Goal: Find specific page/section: Find specific page/section

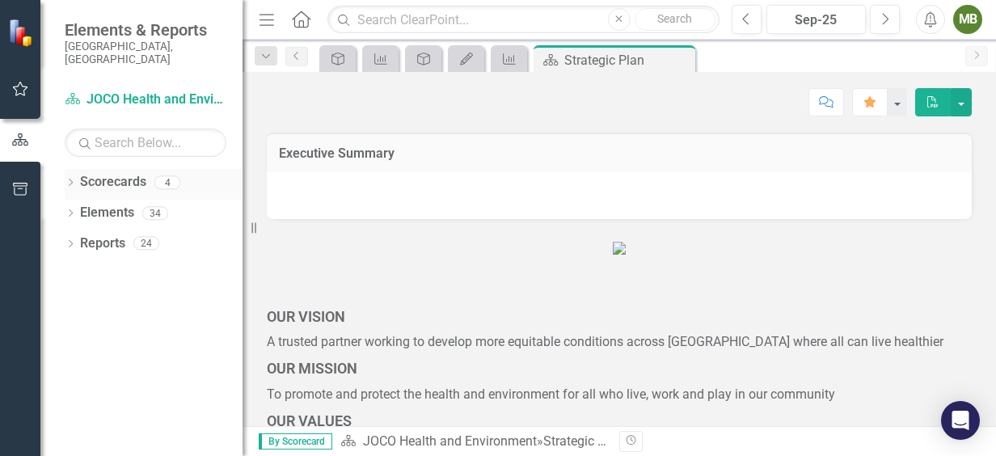
click at [69, 179] on icon "Dropdown" at bounding box center [70, 183] width 11 height 9
click at [78, 208] on icon "Dropdown" at bounding box center [79, 213] width 12 height 10
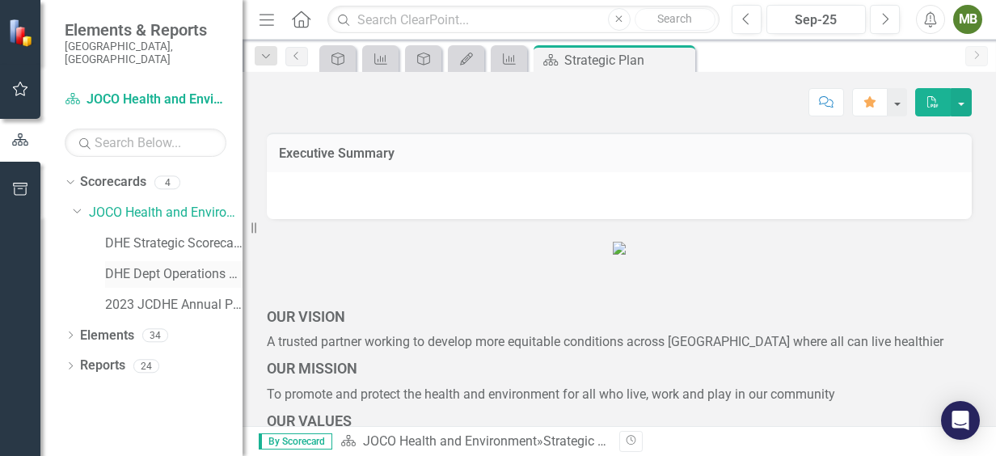
click at [157, 265] on link "DHE Dept Operations PM Scorecard" at bounding box center [173, 274] width 137 height 19
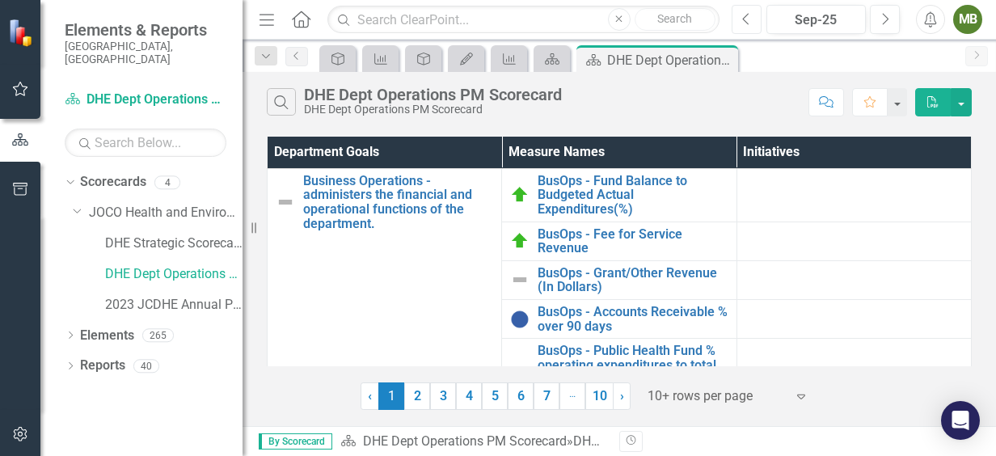
click at [744, 16] on icon "Previous" at bounding box center [746, 19] width 9 height 15
click at [417, 397] on link "2" at bounding box center [417, 395] width 26 height 27
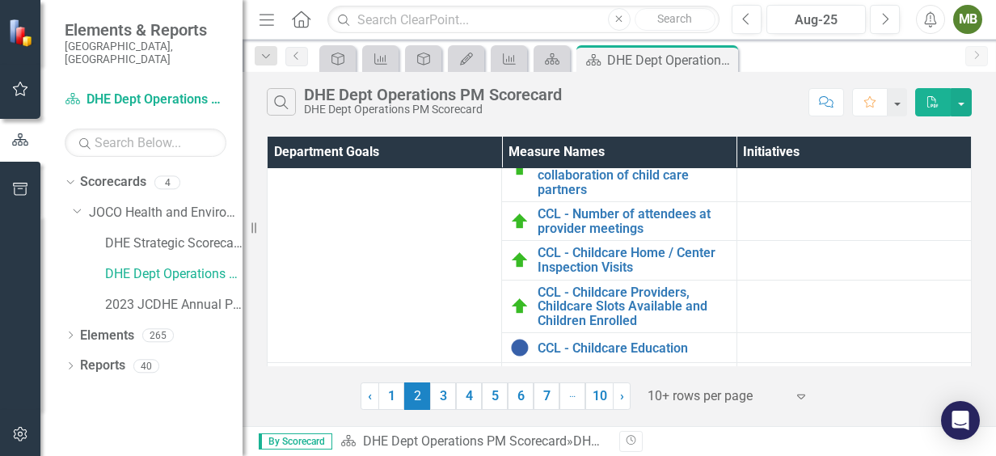
scroll to position [134, 0]
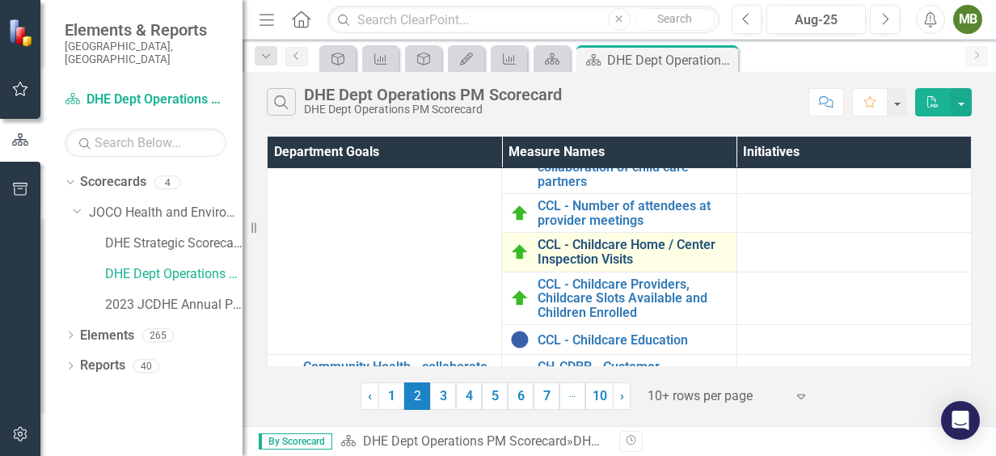
click at [587, 248] on link "CCL - Childcare Home / Center Inspection Visits" at bounding box center [632, 252] width 190 height 28
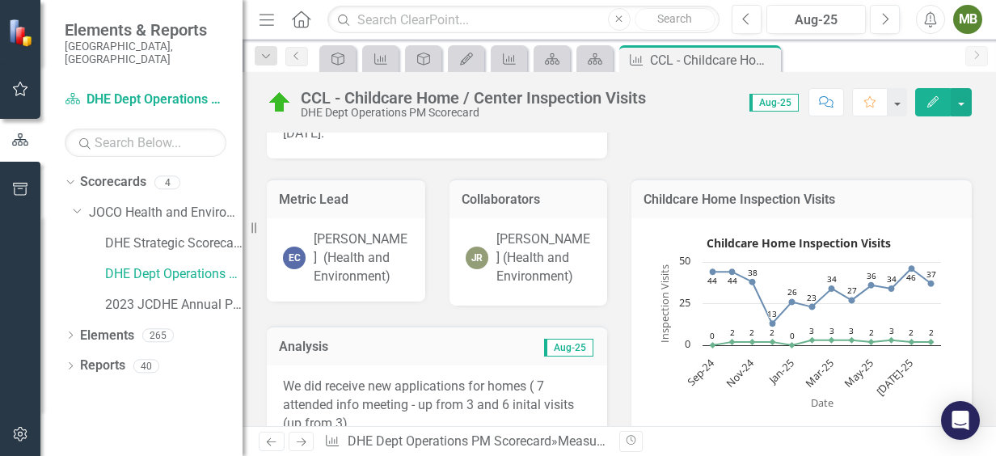
scroll to position [196, 0]
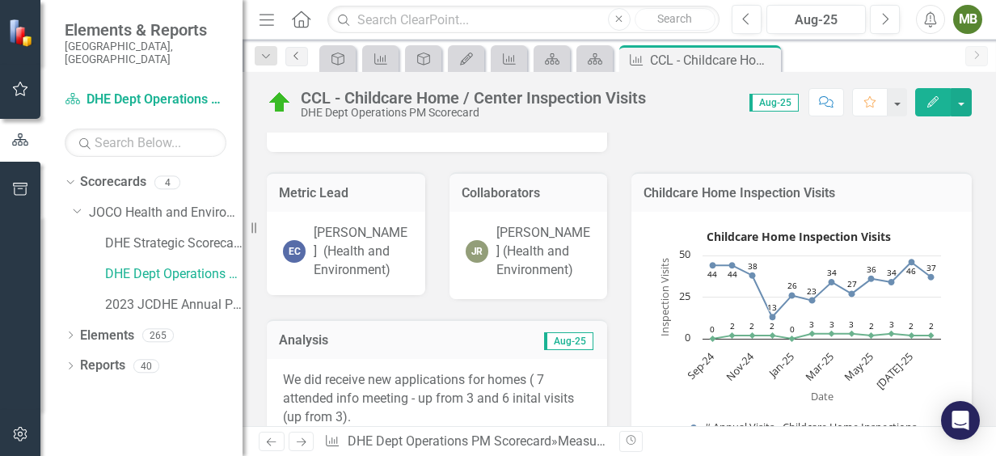
click at [297, 59] on icon "Previous" at bounding box center [296, 56] width 13 height 10
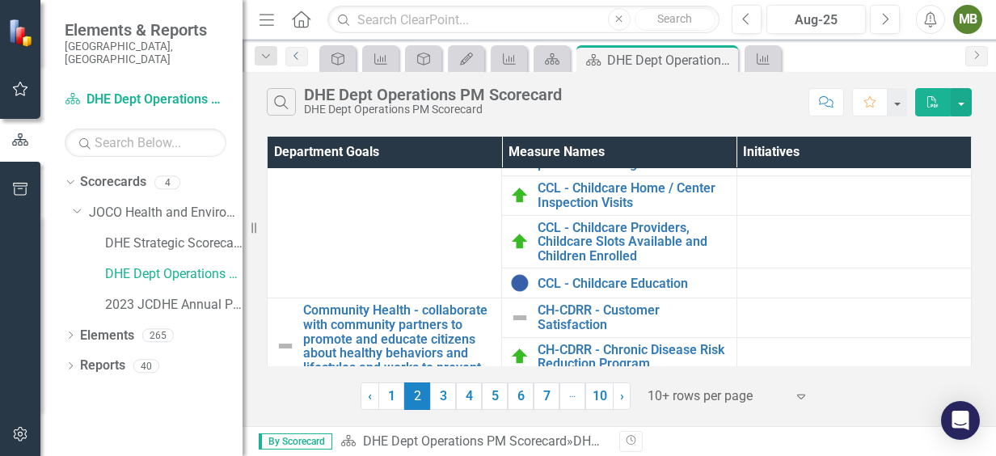
scroll to position [194, 0]
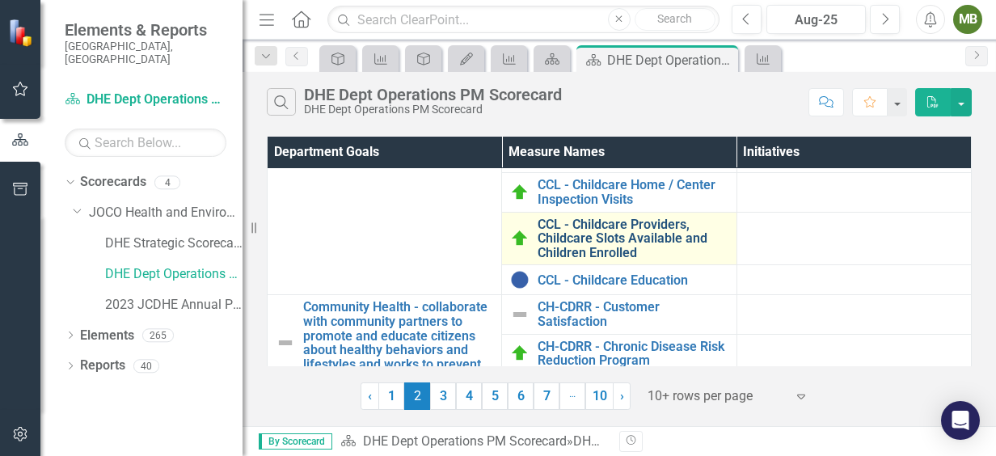
click at [658, 233] on link "CCL - Childcare Providers, Childcare Slots Available and Children Enrolled" at bounding box center [632, 238] width 190 height 43
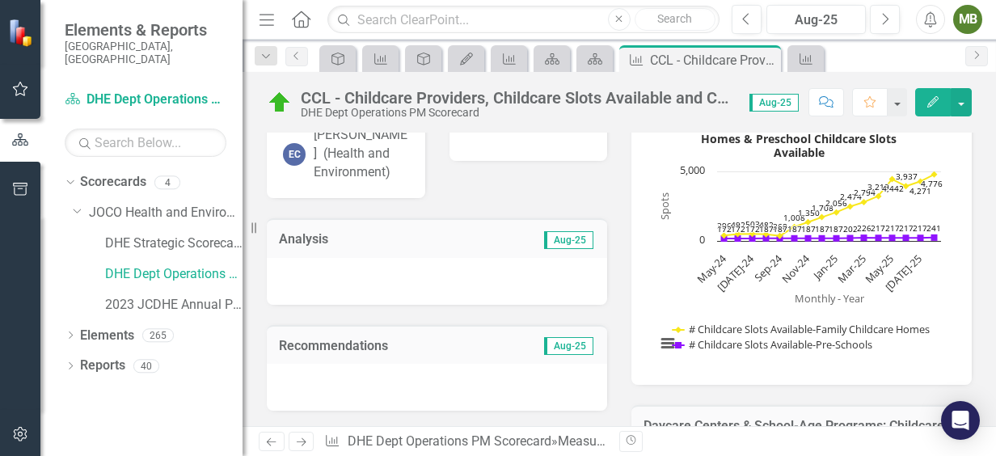
scroll to position [238, 0]
click at [760, 185] on rect "Interactive chart" at bounding box center [797, 247] width 301 height 242
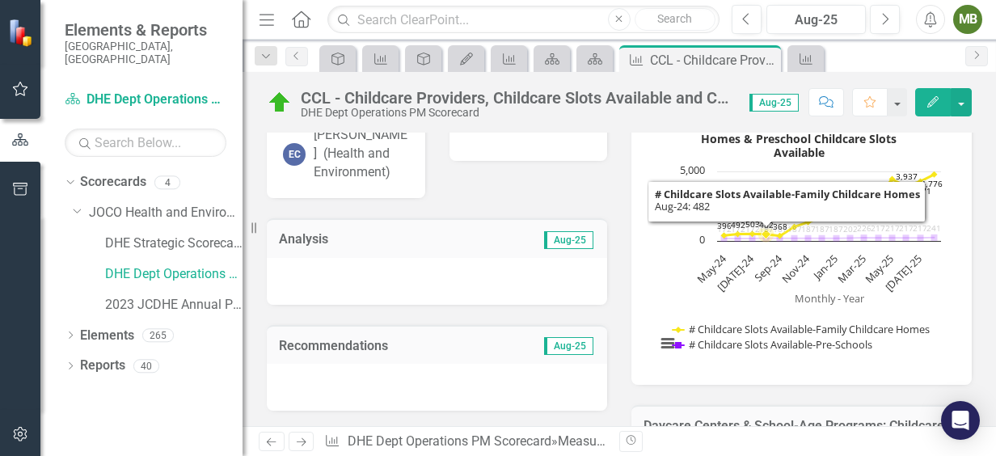
click at [569, 226] on div "Analysis Aug-25" at bounding box center [437, 251] width 364 height 107
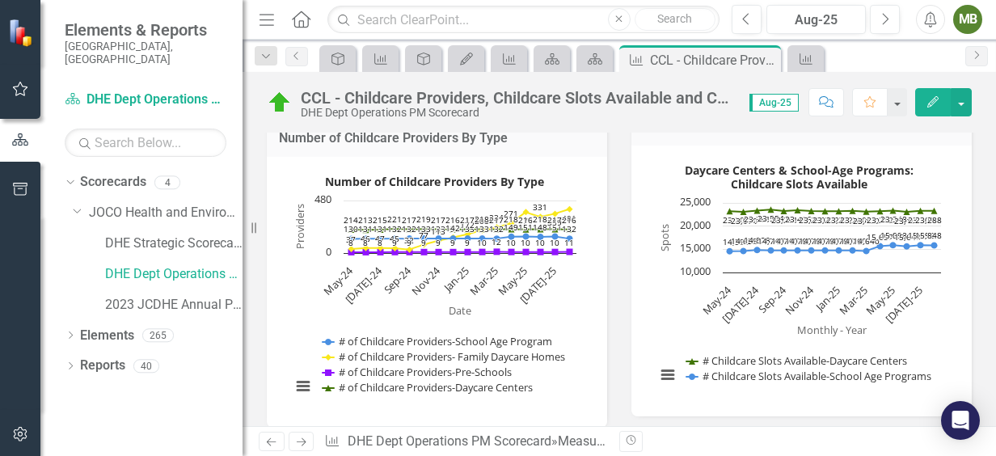
scroll to position [0, 0]
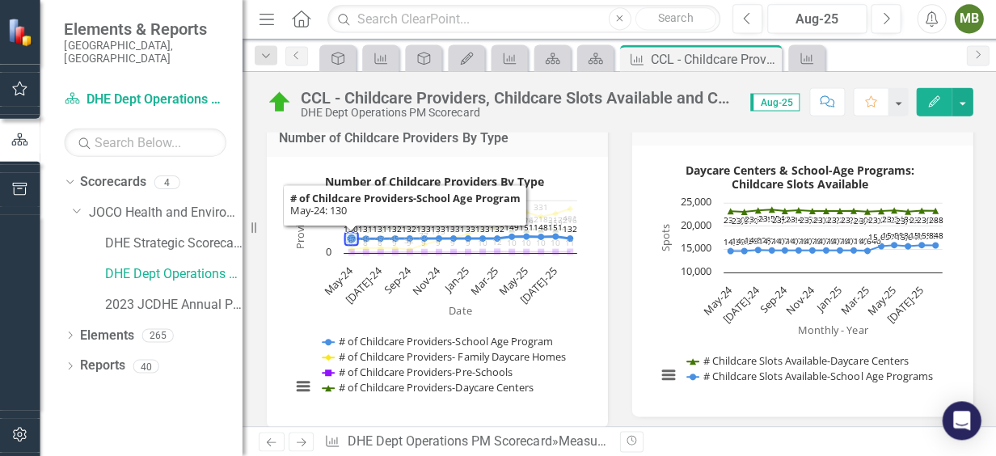
click at [242, 227] on div "Resize" at bounding box center [248, 228] width 13 height 456
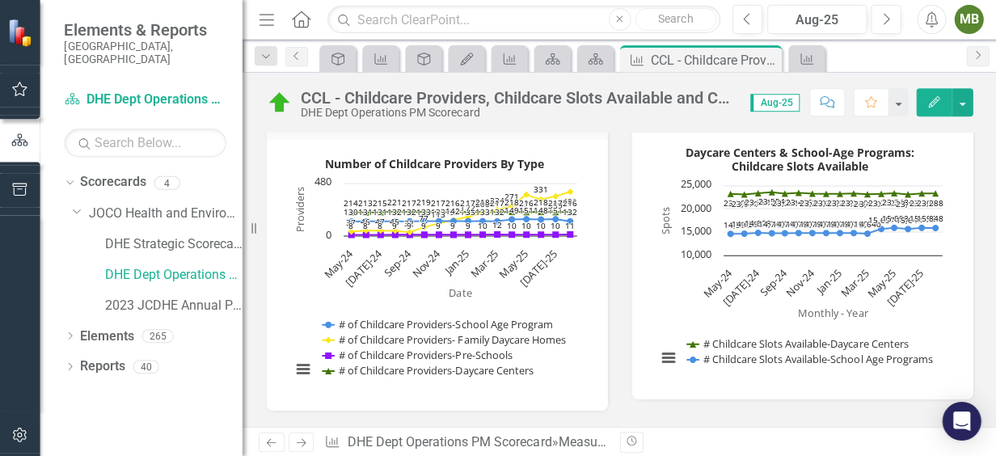
scroll to position [564, 0]
